Goal: Information Seeking & Learning: Check status

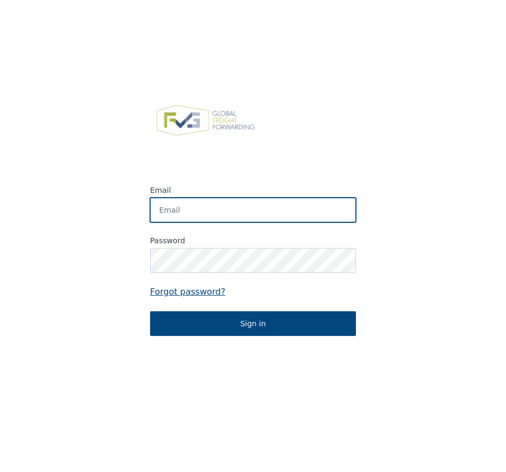
click at [195, 205] on input "Email" at bounding box center [253, 210] width 206 height 25
type input "[EMAIL_ADDRESS][DOMAIN_NAME]"
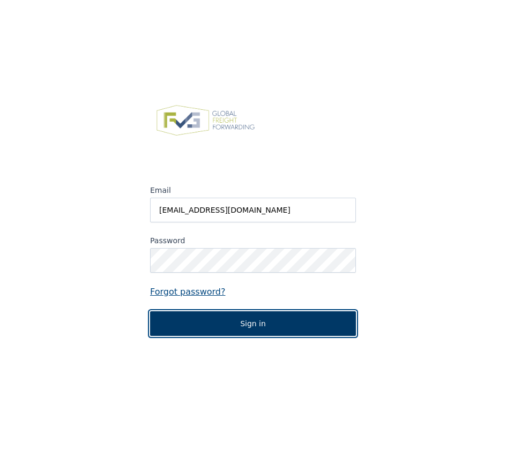
click at [233, 324] on button "Sign in" at bounding box center [253, 323] width 206 height 25
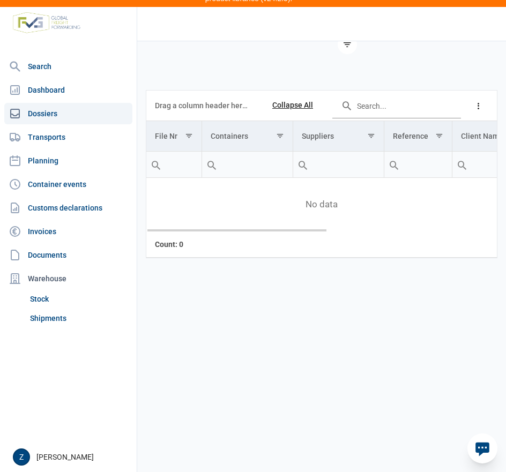
click at [180, 211] on span "No data" at bounding box center [321, 205] width 350 height 12
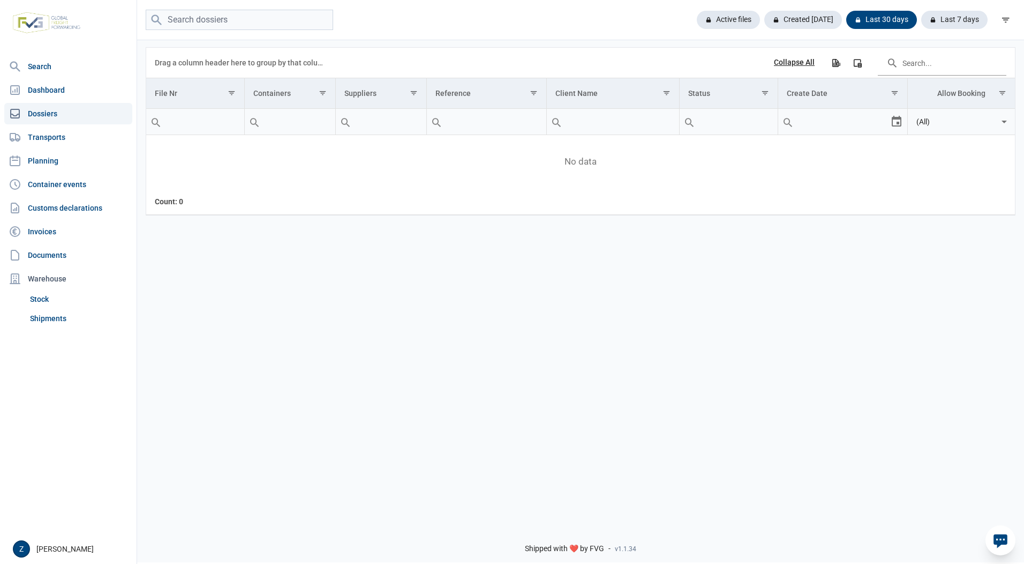
click at [21, 109] on icon at bounding box center [15, 113] width 13 height 13
click at [39, 114] on link "Dossiers" at bounding box center [68, 113] width 128 height 21
click at [46, 103] on link "Dossiers" at bounding box center [68, 113] width 128 height 21
click at [881, 21] on div "Last 30 days" at bounding box center [877, 20] width 79 height 18
click at [50, 85] on link "Dashboard" at bounding box center [68, 89] width 128 height 21
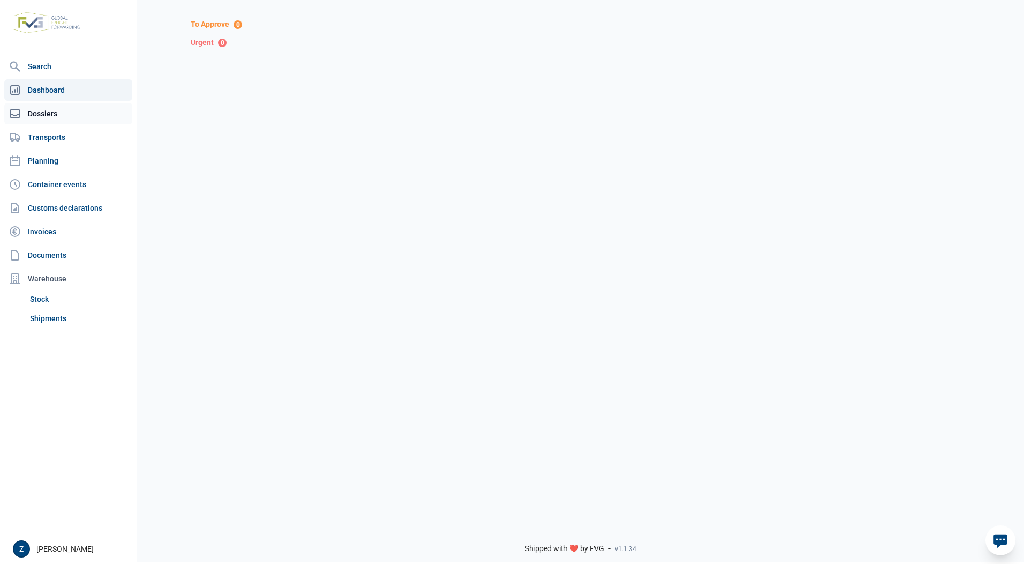
click at [44, 112] on link "Dossiers" at bounding box center [68, 113] width 128 height 21
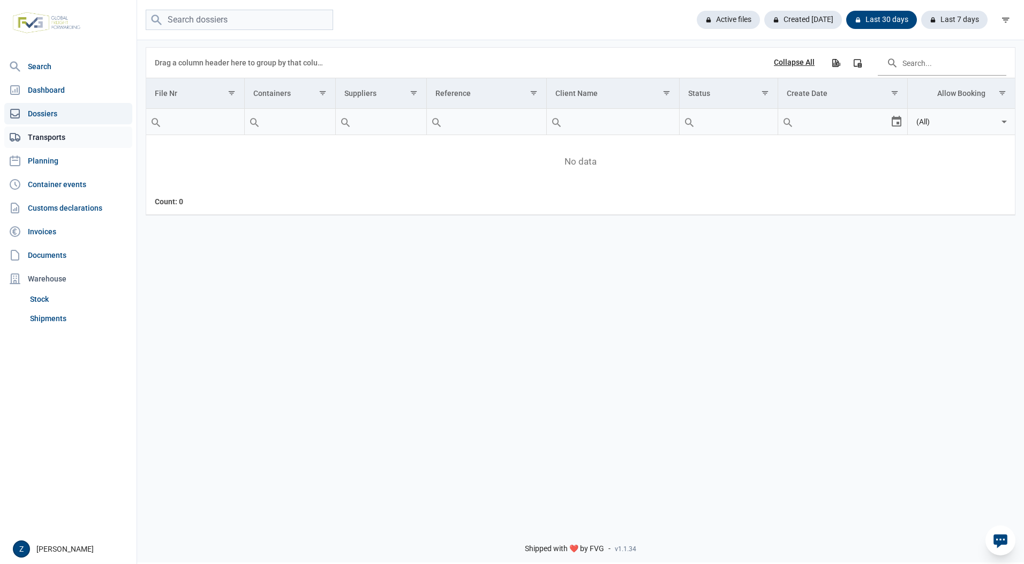
click at [51, 138] on link "Transports" at bounding box center [68, 136] width 128 height 21
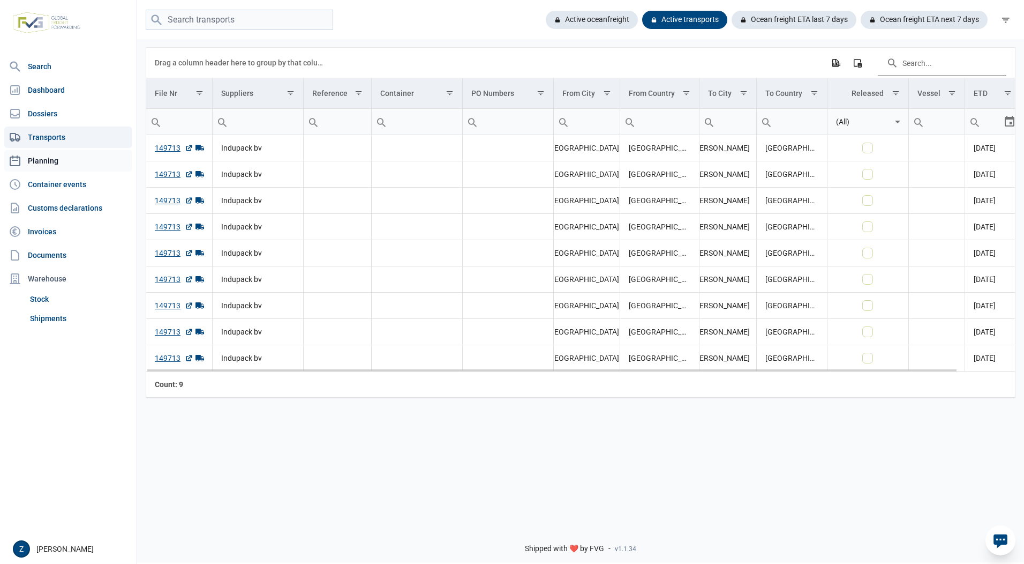
click at [51, 160] on link "Planning" at bounding box center [68, 160] width 128 height 21
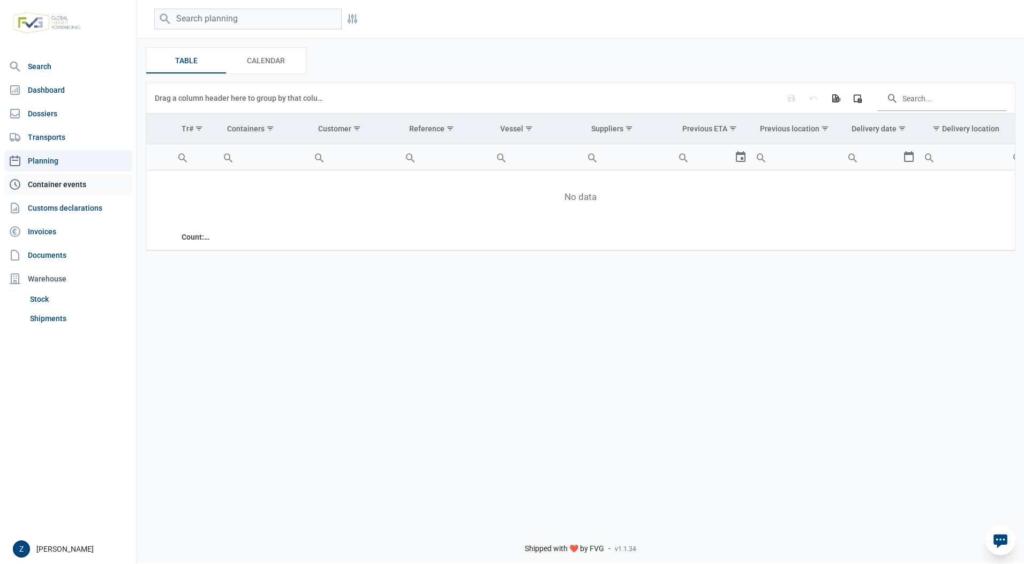
click at [57, 187] on link "Container events" at bounding box center [68, 184] width 128 height 21
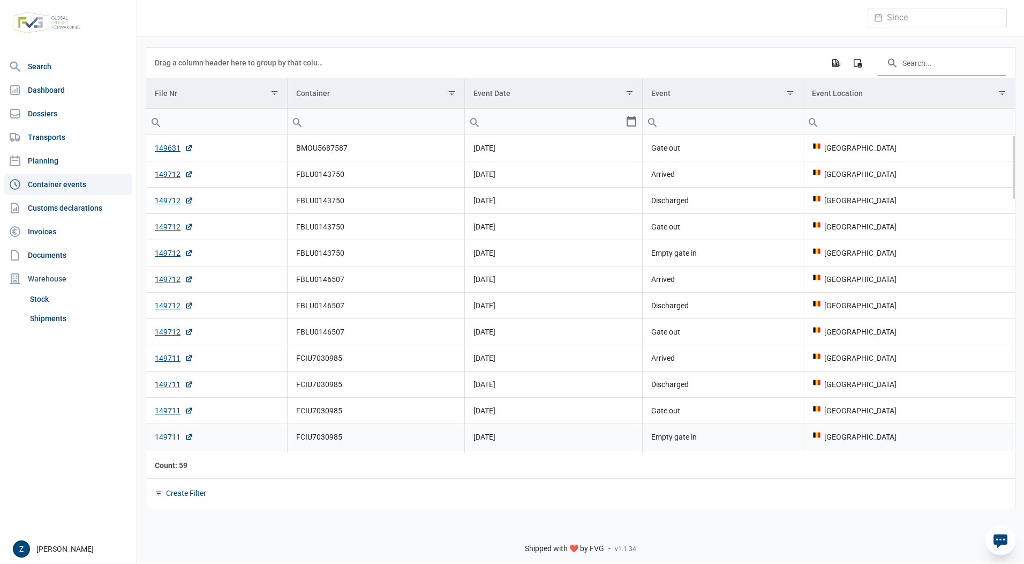
click at [163, 441] on link "149711" at bounding box center [174, 436] width 39 height 11
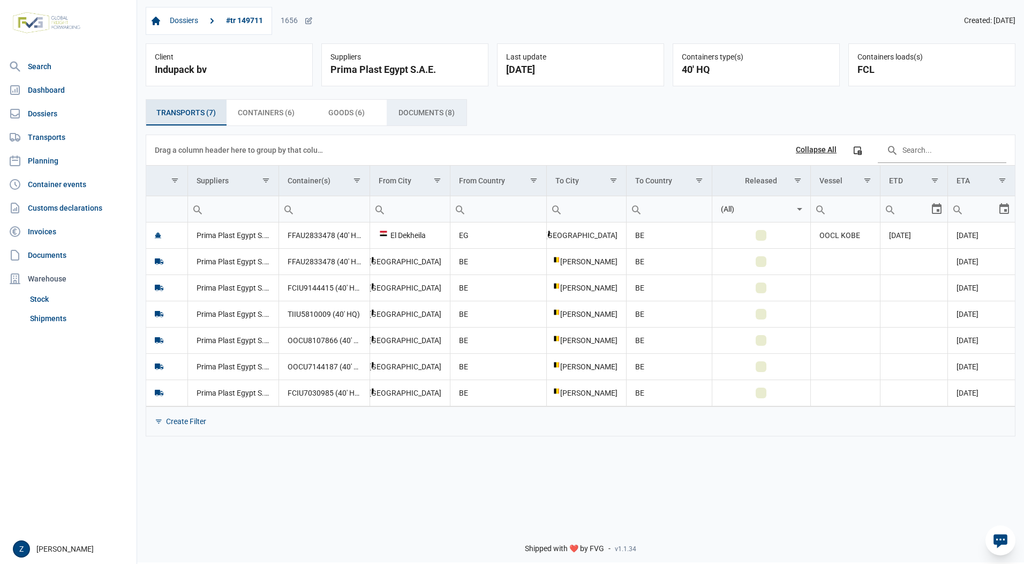
click at [430, 108] on span "Documents (8) Documents (8)" at bounding box center [427, 112] width 56 height 13
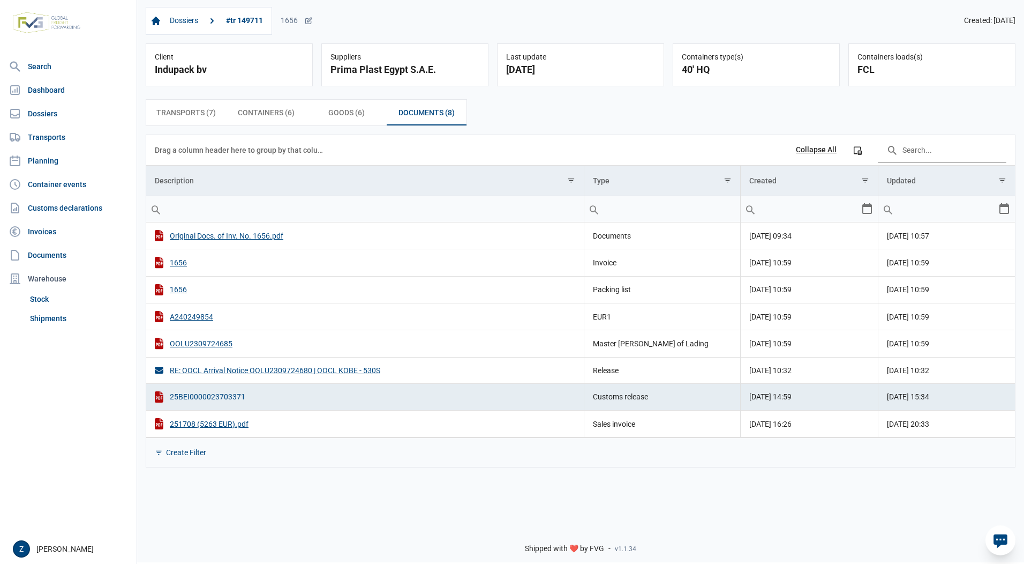
click at [212, 394] on div "25BEI0000023703371" at bounding box center [365, 396] width 421 height 11
